Goal: Information Seeking & Learning: Learn about a topic

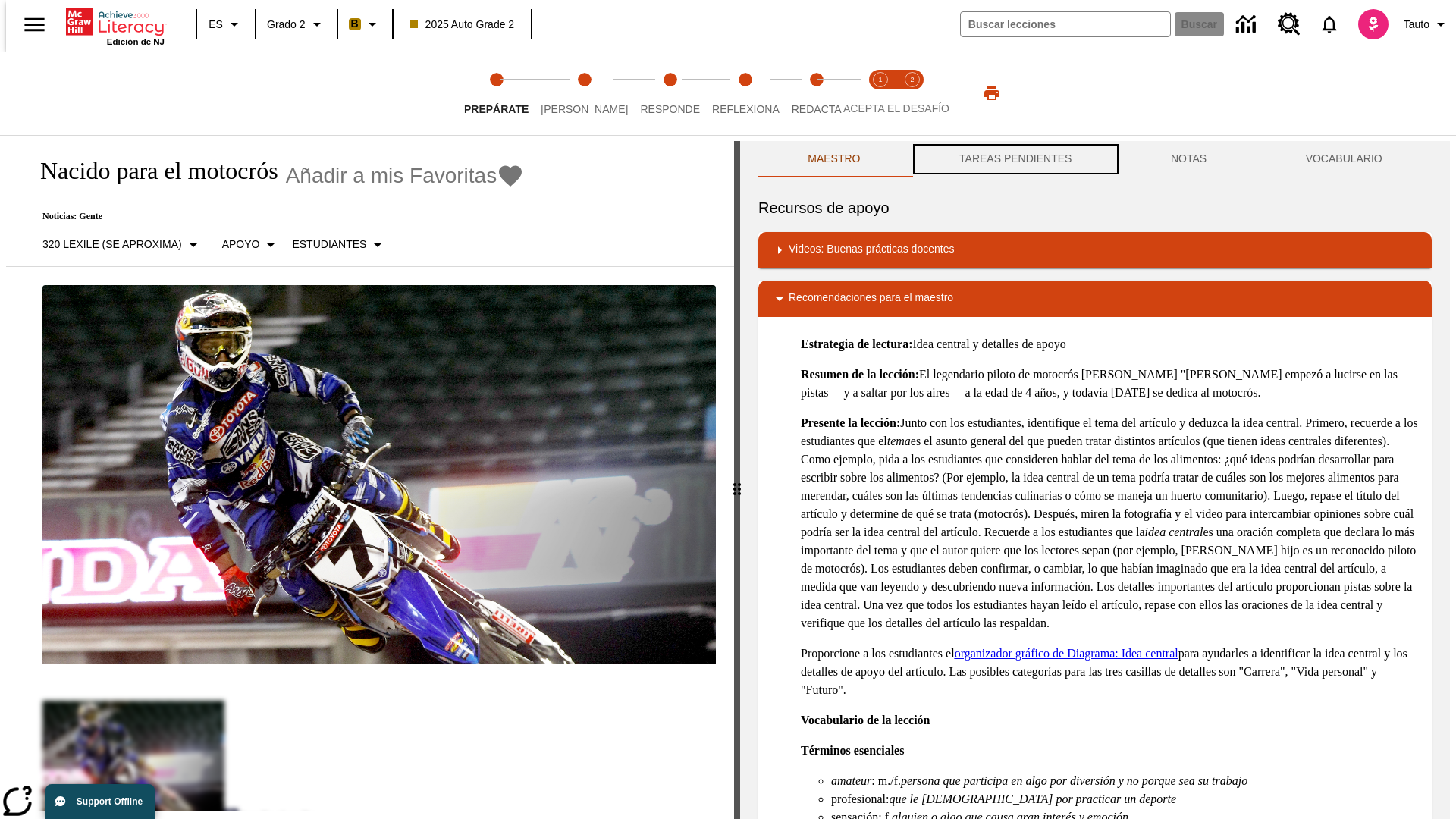
click at [1014, 160] on button "TAREAS PENDIENTES" at bounding box center [1016, 159] width 212 height 36
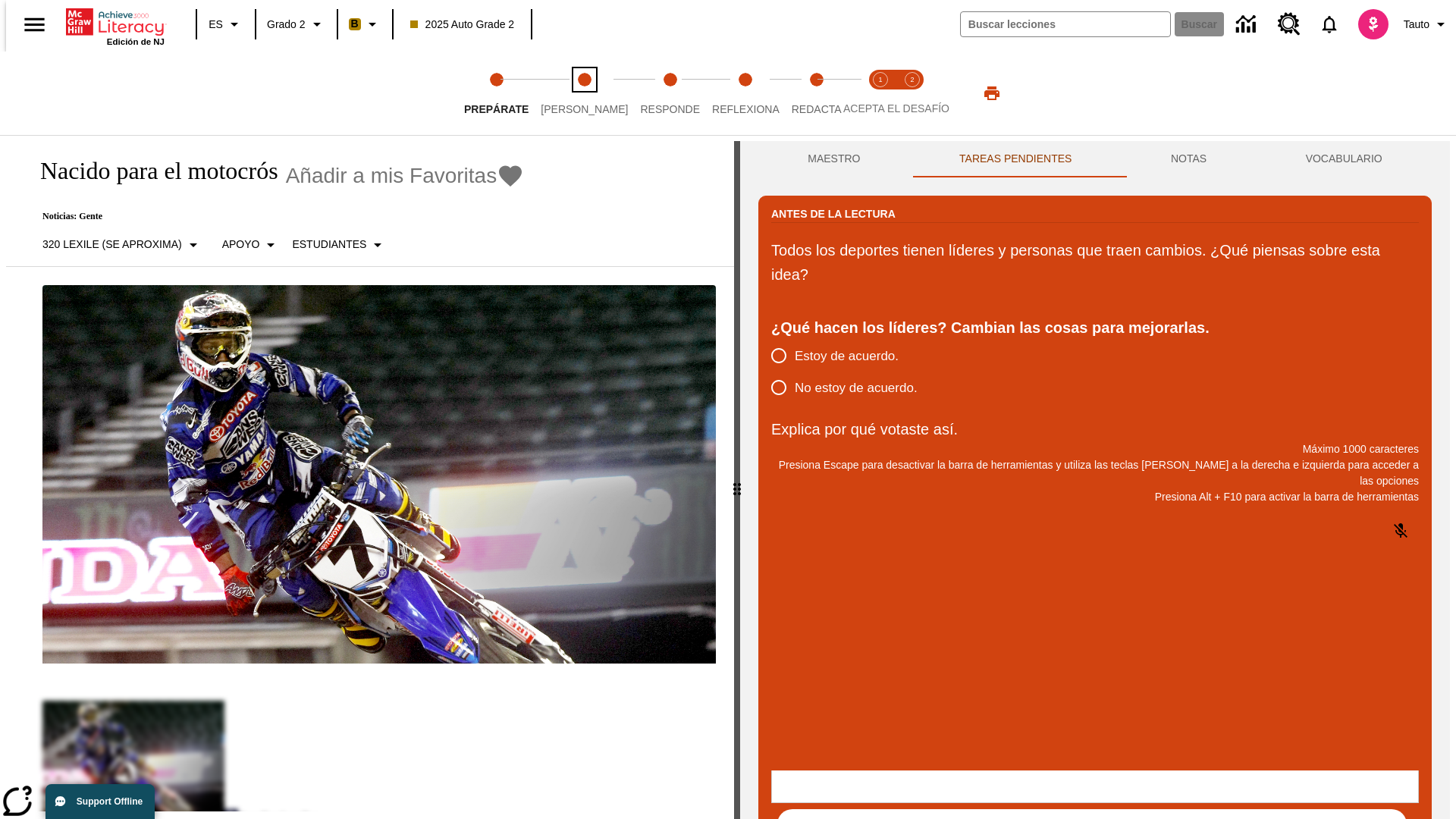
click at [572, 93] on span "Lee" at bounding box center [584, 103] width 88 height 27
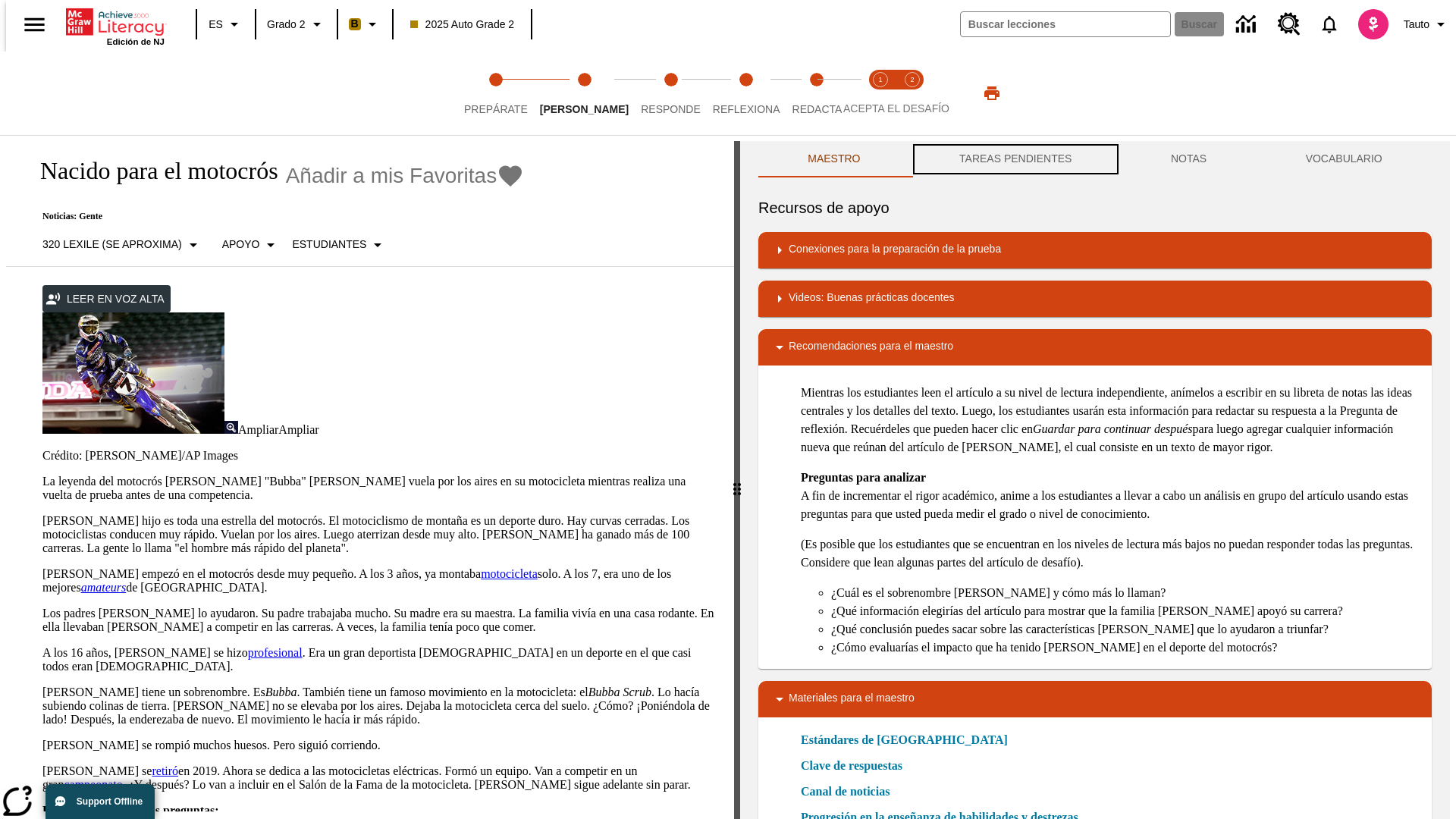
scroll to position [1, 0]
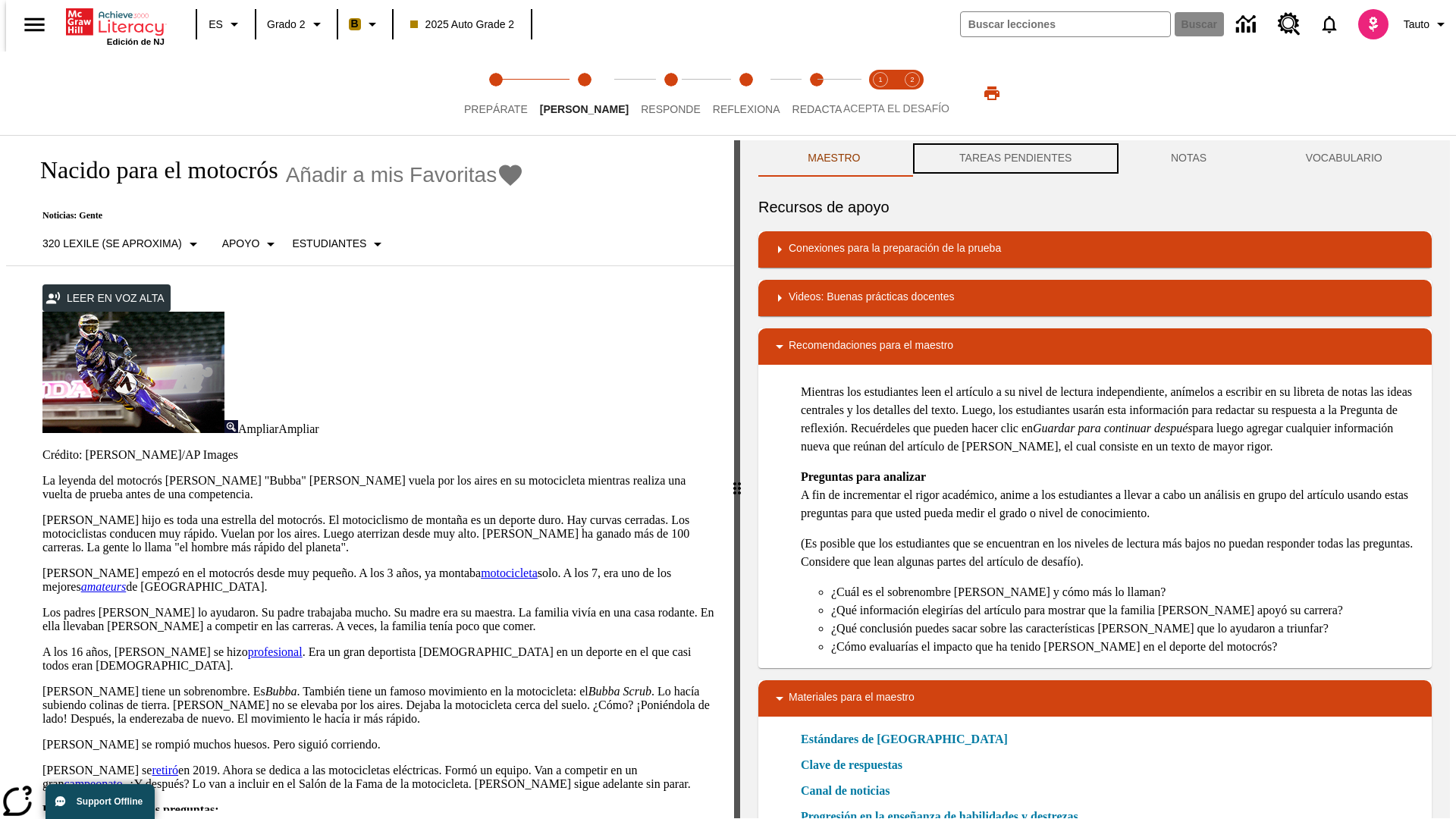
click at [1014, 160] on button "TAREAS PENDIENTES" at bounding box center [1016, 158] width 212 height 36
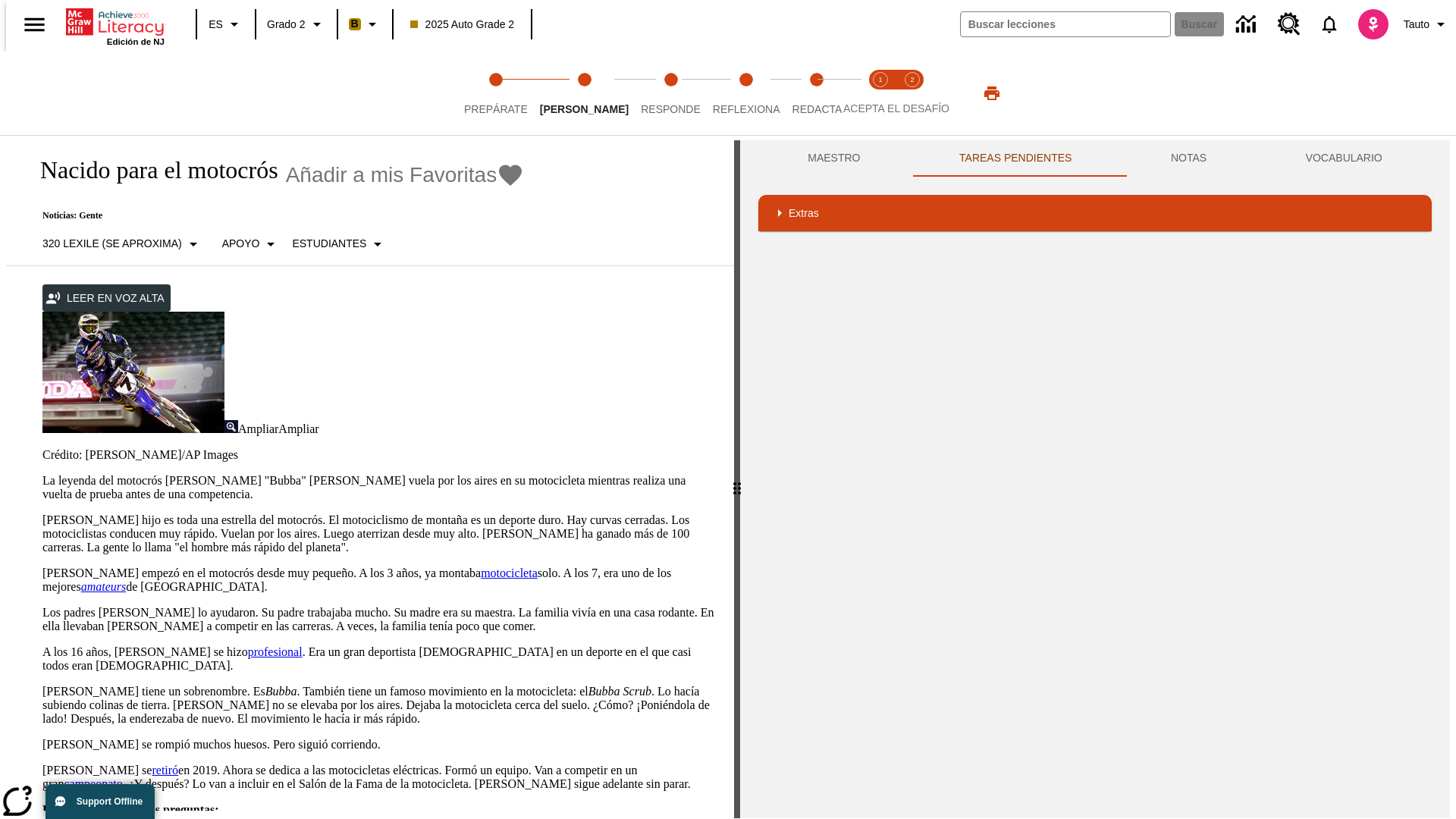
click at [43, 514] on p "James Stewart hijo es toda una estrella del motocrós. El motociclismo de montañ…" at bounding box center [379, 534] width 673 height 41
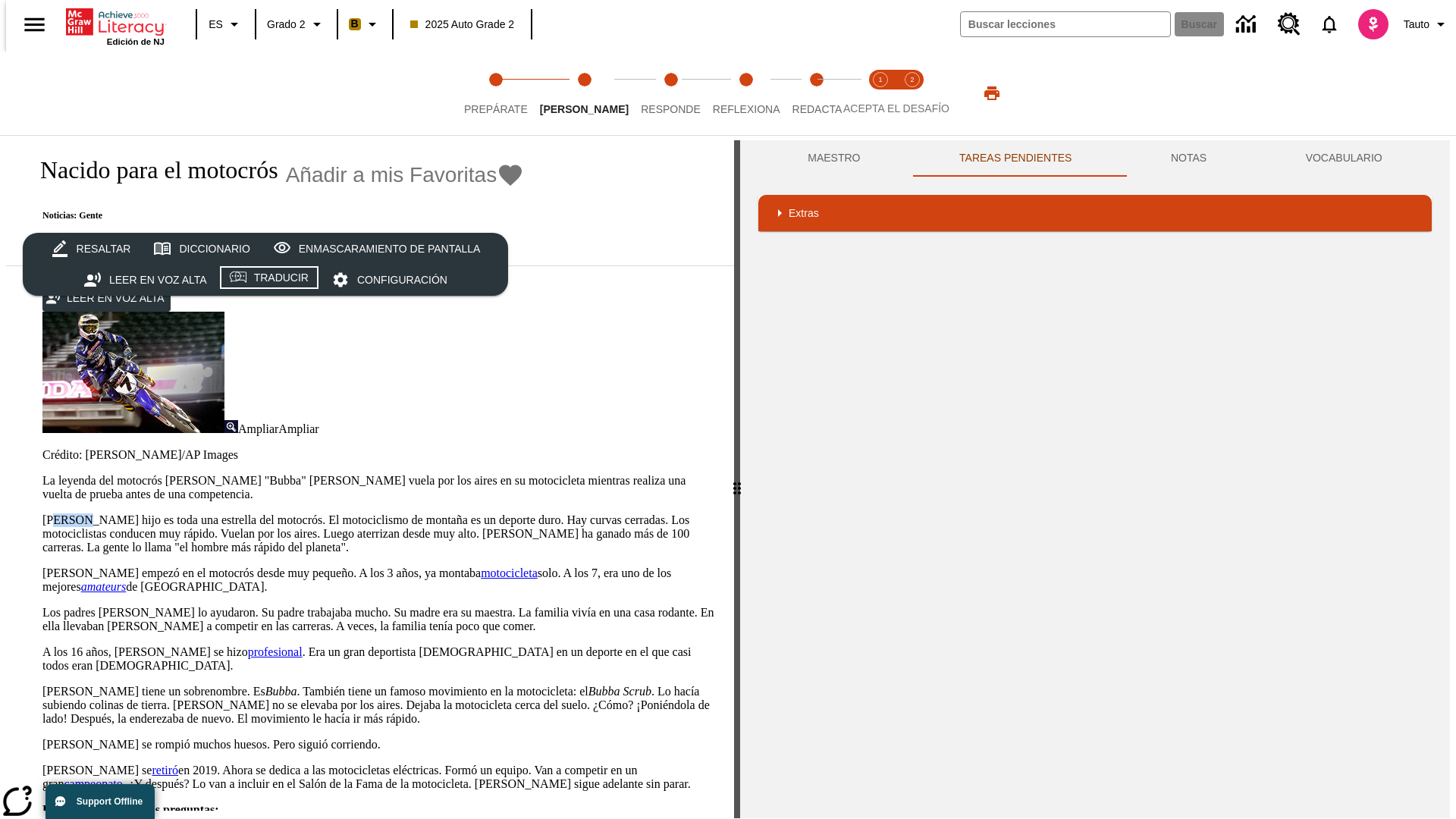
click at [270, 280] on div "Traducir" at bounding box center [281, 278] width 54 height 19
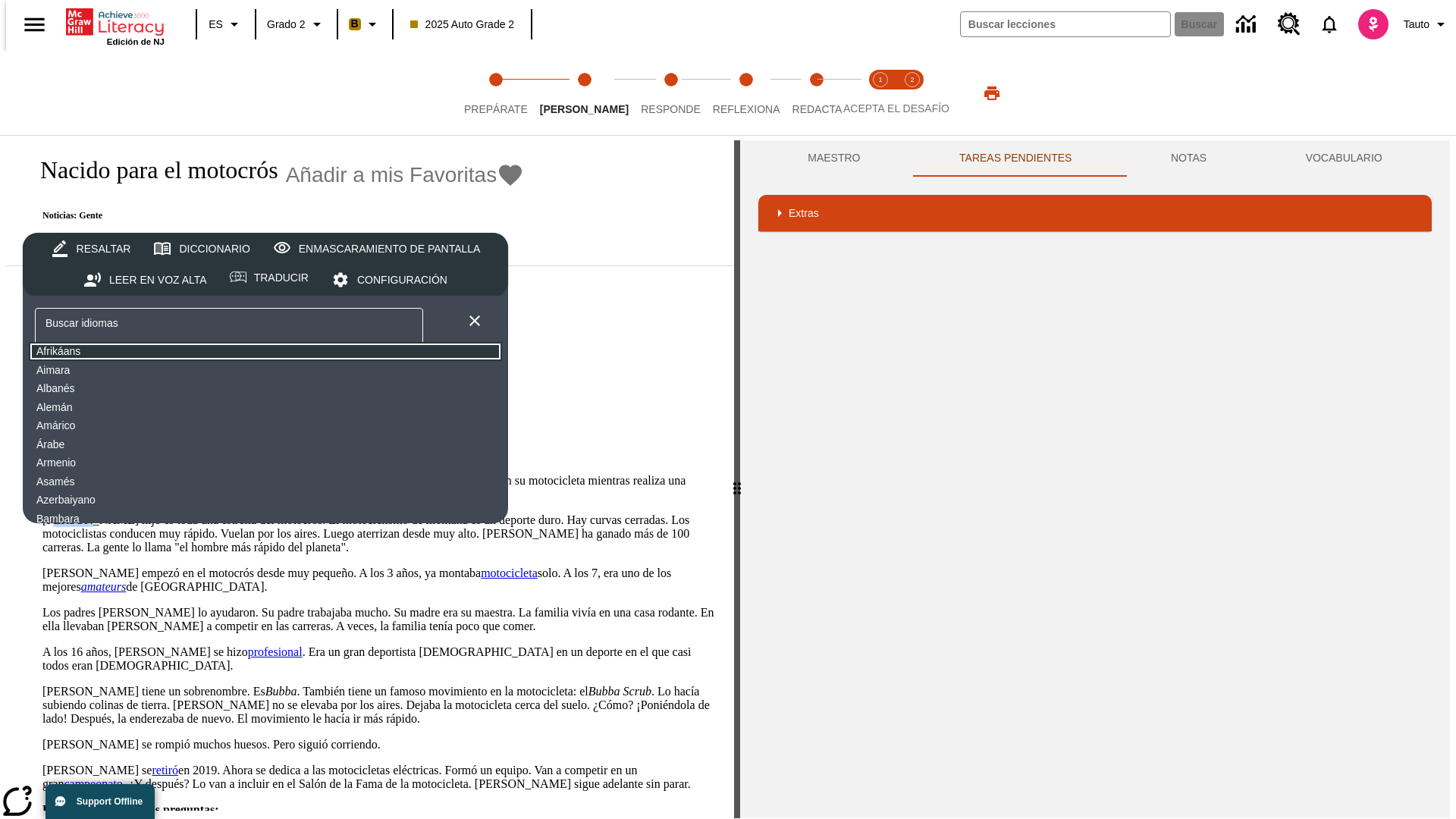
click at [148, 352] on button "Afrikáans" at bounding box center [265, 351] width 473 height 19
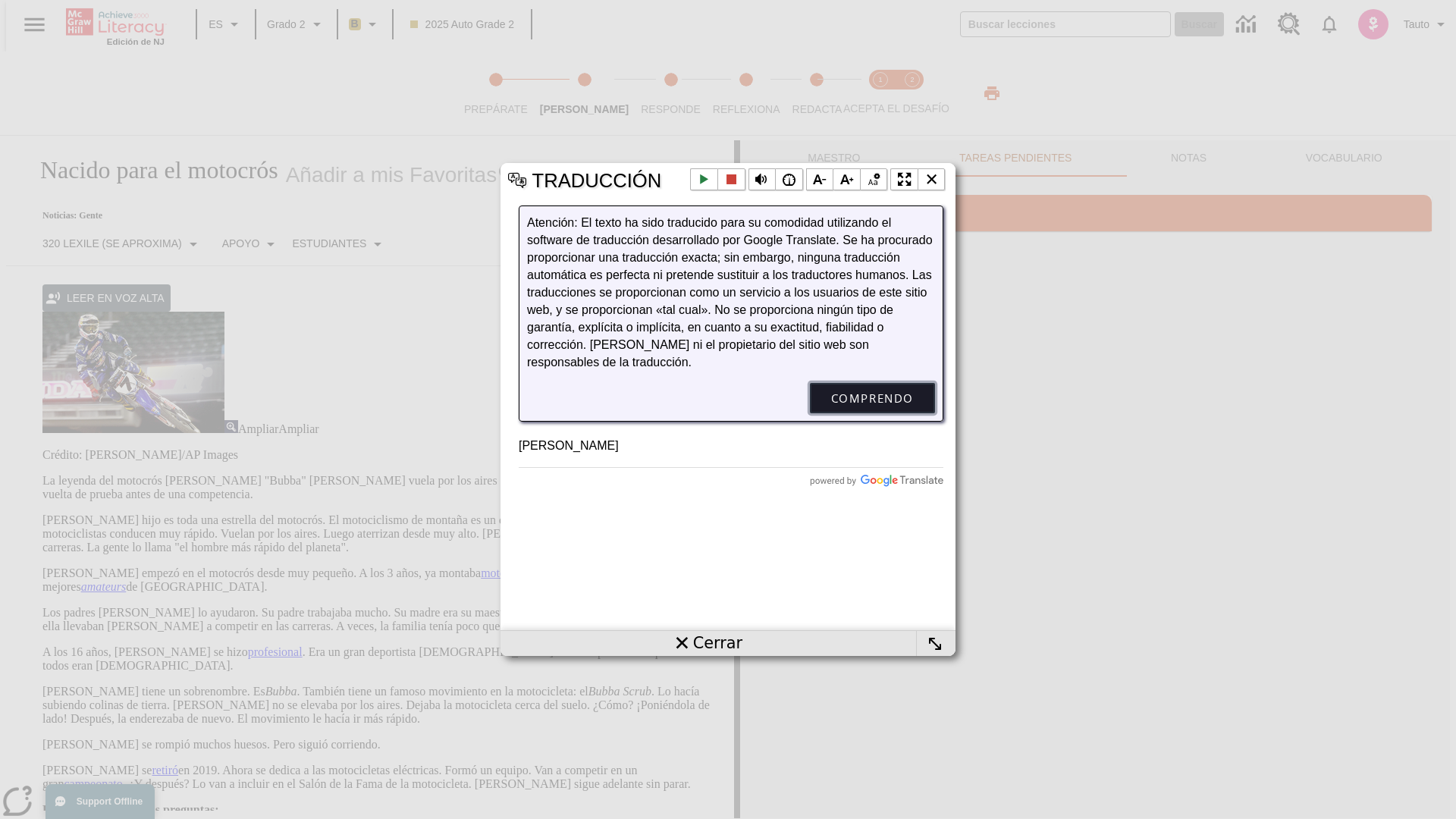
click at [873, 413] on button "Comprendo" at bounding box center [873, 397] width 126 height 30
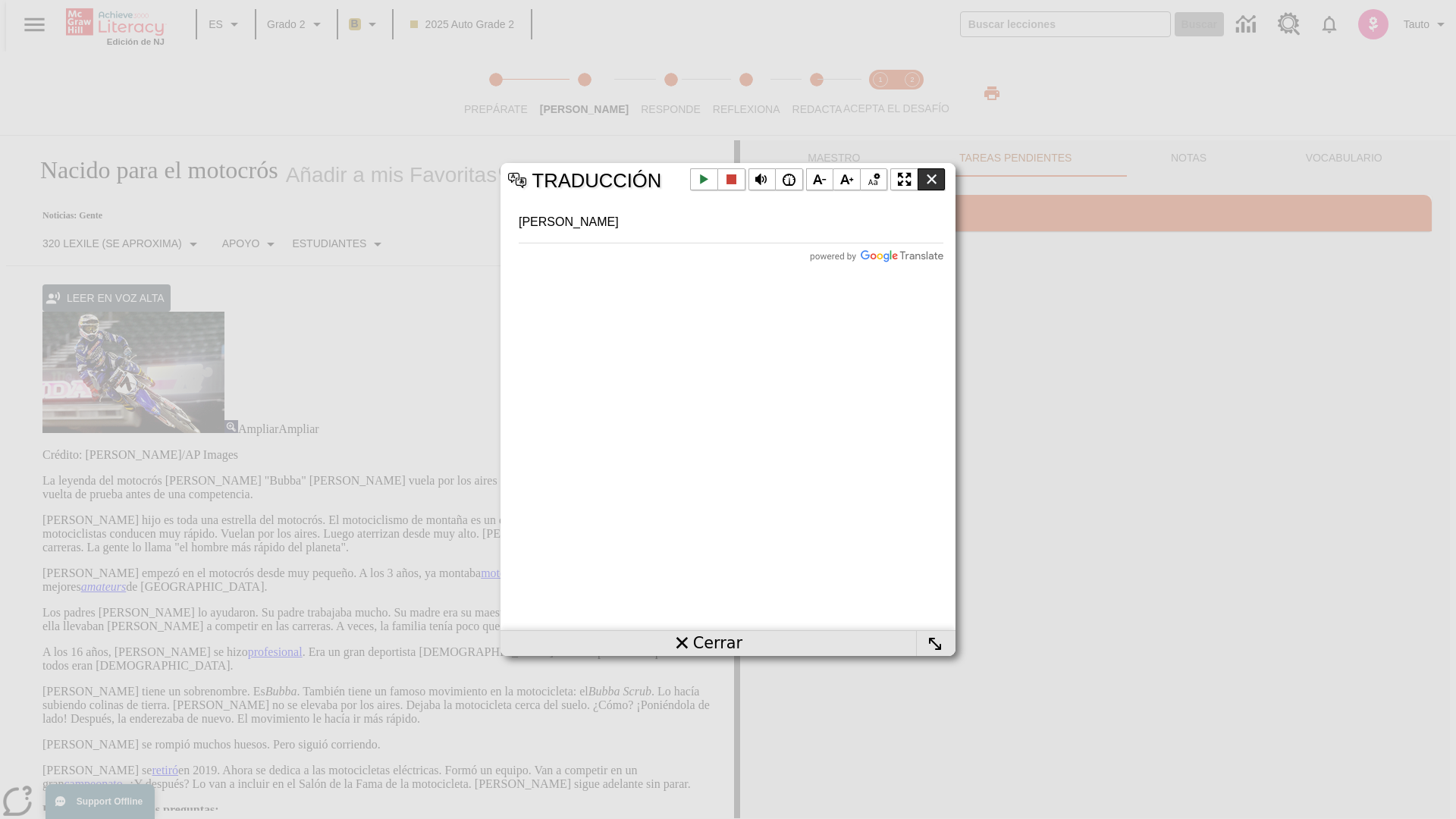
click at [931, 179] on li "Cerrar la ventana emergente" at bounding box center [931, 179] width 28 height 22
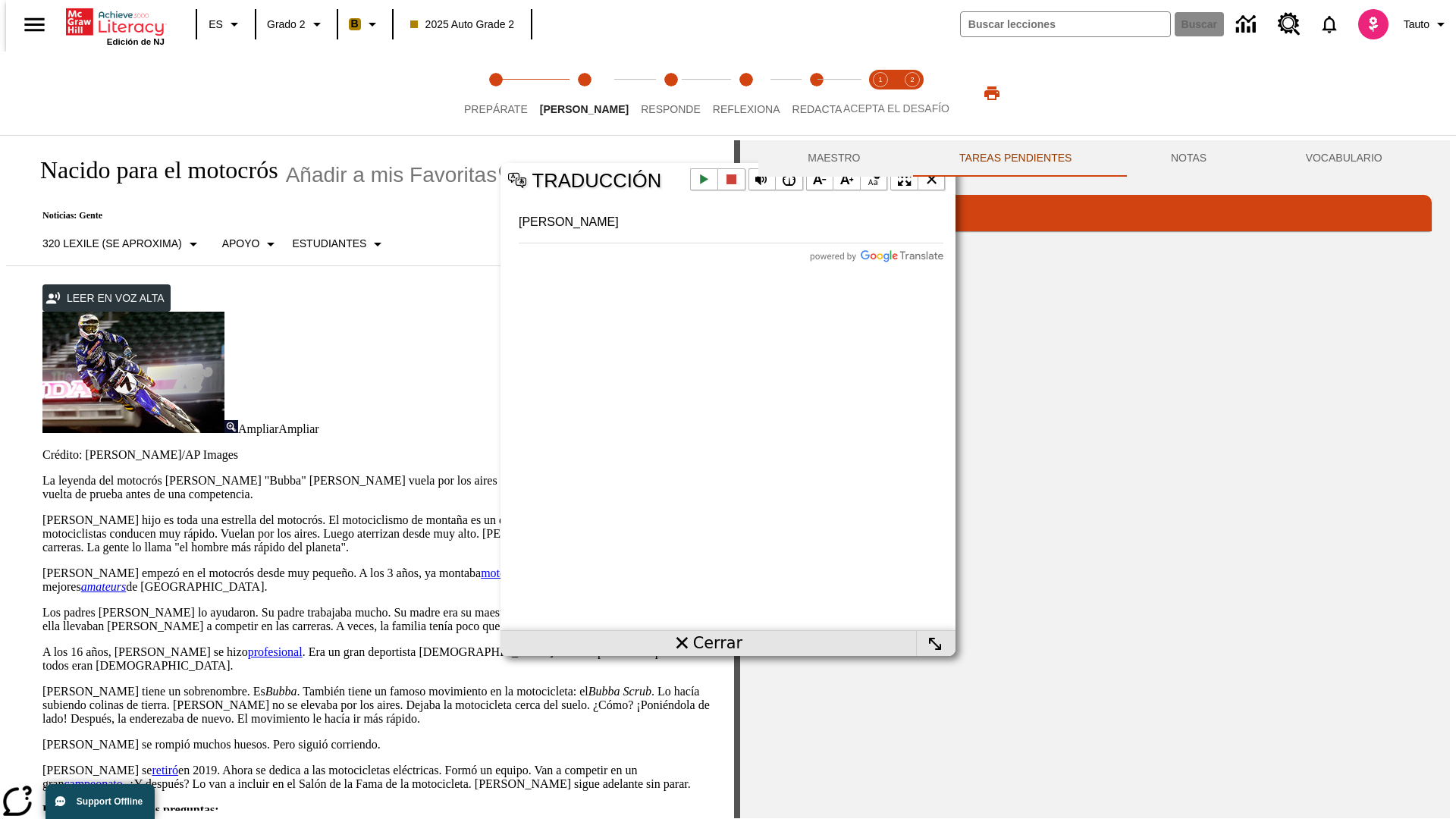
click at [43, 514] on p "James Stewart hijo es toda una estrella del motocrós. El motociclismo de montañ…" at bounding box center [379, 534] width 673 height 41
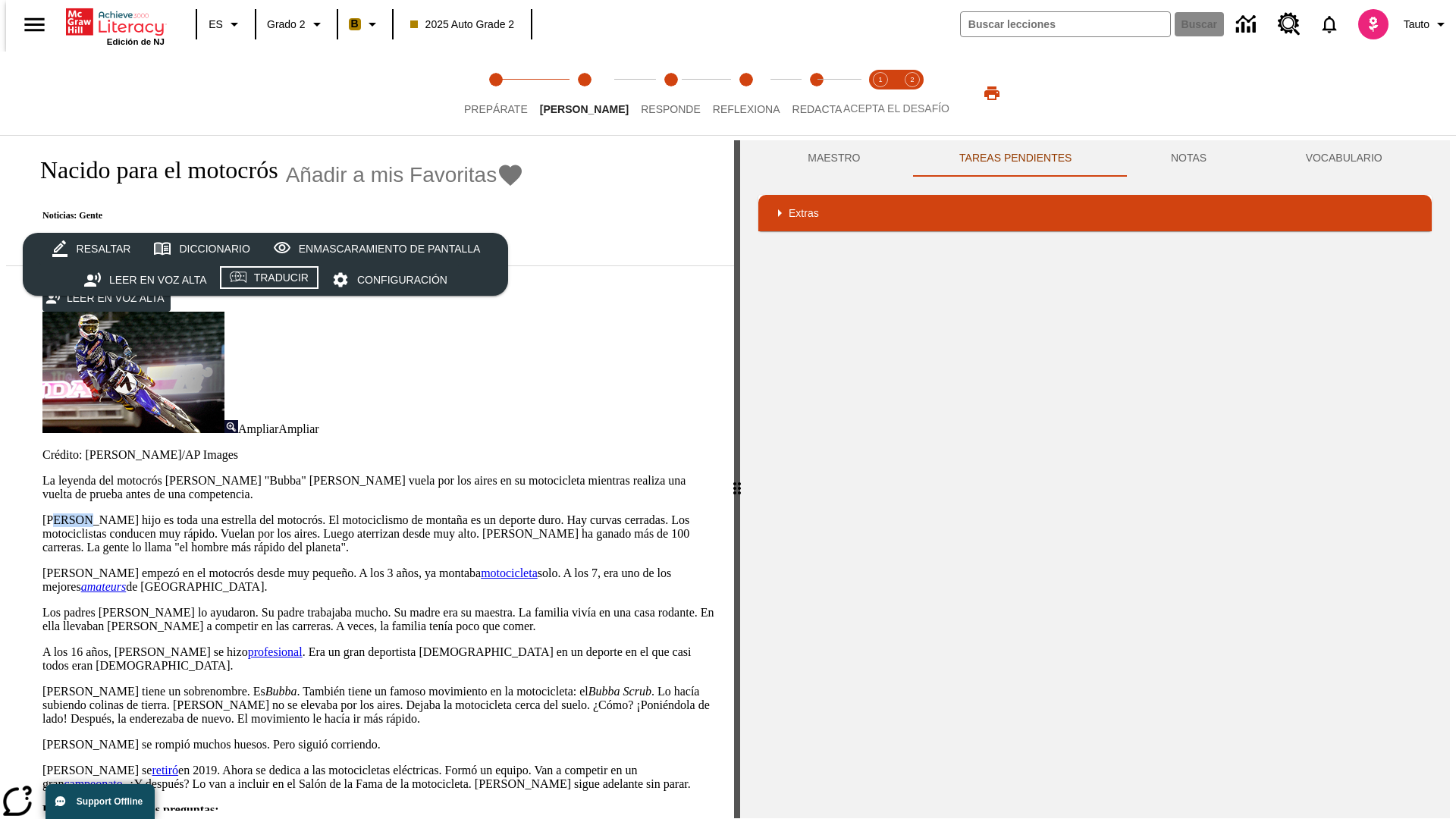
click at [270, 280] on div "Traducir" at bounding box center [281, 278] width 54 height 19
